Goal: Transaction & Acquisition: Subscribe to service/newsletter

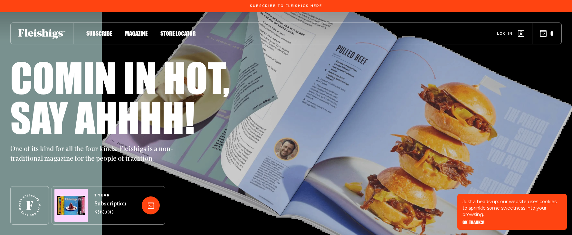
click at [220, 216] on div "1 YEAR Subscription $99.00" at bounding box center [285, 205] width 551 height 39
click at [178, 30] on span "Store locator" at bounding box center [177, 26] width 35 height 7
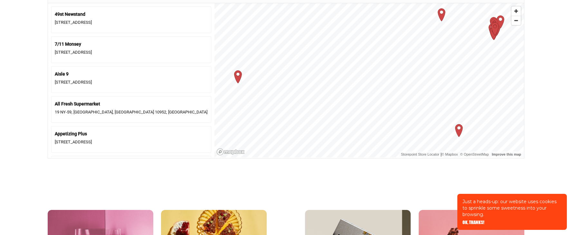
scroll to position [315, 0]
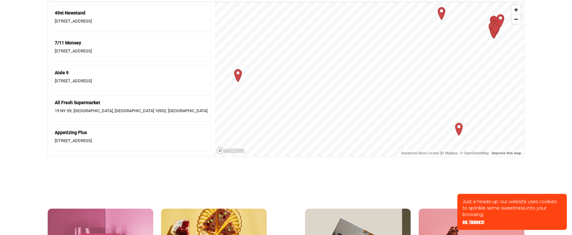
click at [458, 132] on icon "Map marker" at bounding box center [458, 129] width 7 height 13
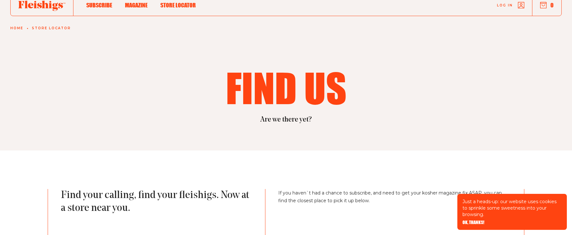
scroll to position [0, 0]
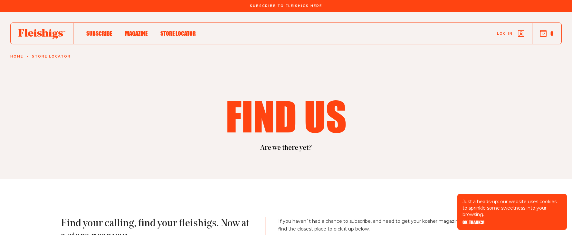
click at [102, 30] on span "Subscribe" at bounding box center [99, 26] width 26 height 7
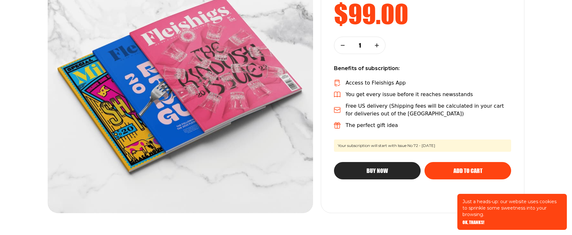
scroll to position [145, 0]
